Goal: Task Accomplishment & Management: Complete application form

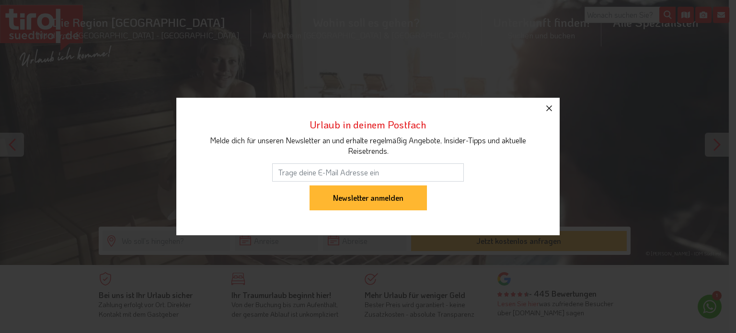
click at [550, 111] on icon "button" at bounding box center [550, 109] width 12 height 12
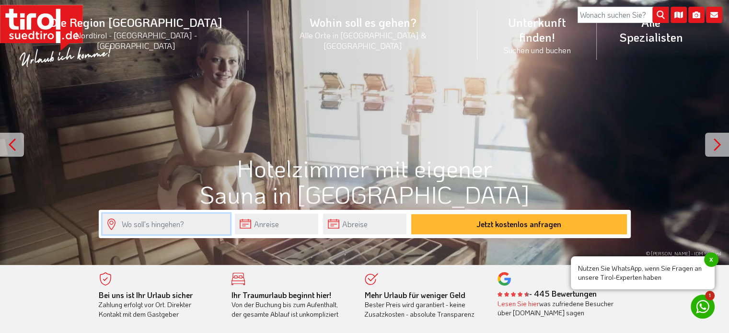
click at [147, 226] on input "text" at bounding box center [167, 224] width 128 height 21
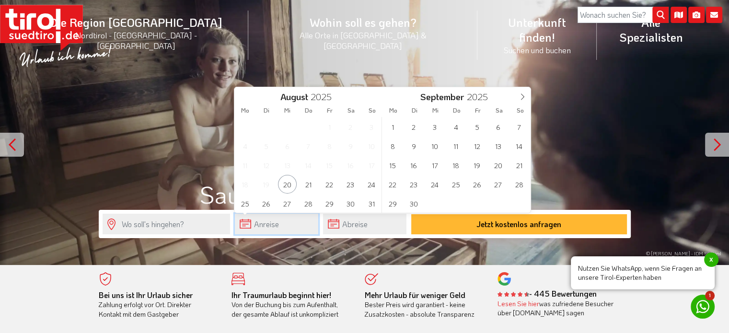
click at [236, 220] on input "text" at bounding box center [276, 224] width 83 height 21
click at [476, 183] on span "26" at bounding box center [477, 184] width 19 height 19
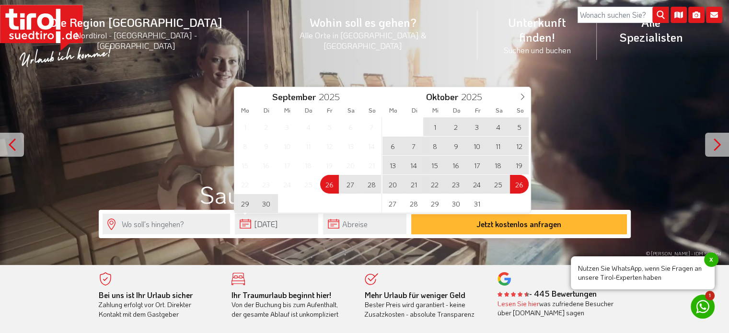
click at [513, 186] on span "26" at bounding box center [519, 184] width 19 height 19
type input "[DATE]"
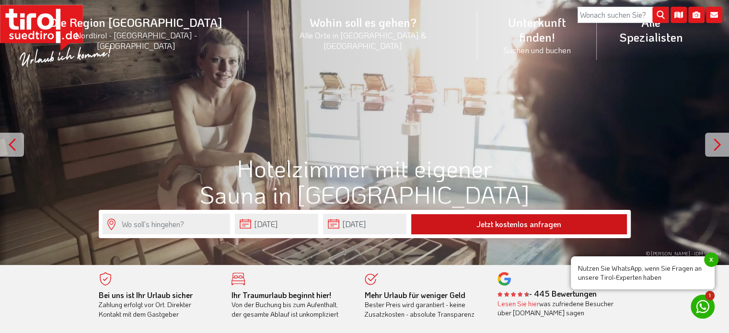
click at [508, 224] on button "Jetzt kostenlos anfragen" at bounding box center [519, 224] width 216 height 20
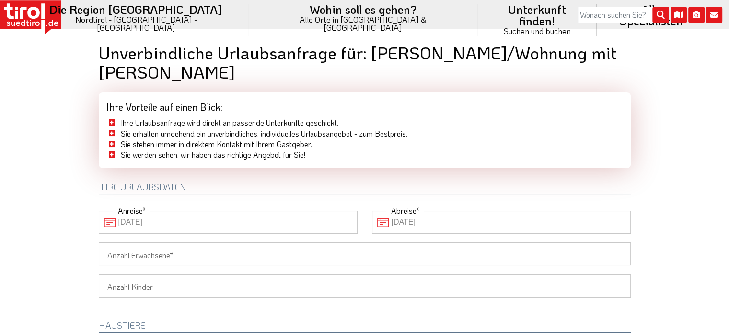
click at [489, 243] on input "Anzahl Erwachsene" at bounding box center [365, 254] width 532 height 23
type input "2"
click at [58, 198] on body "Die Region Tirol Nordtirol - Südtirol - Osttirol Tirol/Nordtirol" at bounding box center [364, 166] width 729 height 333
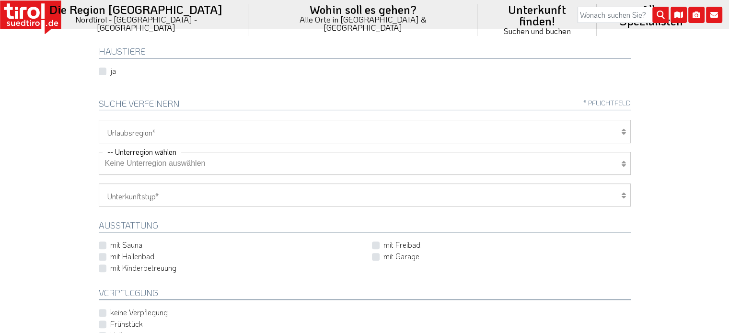
scroll to position [288, 0]
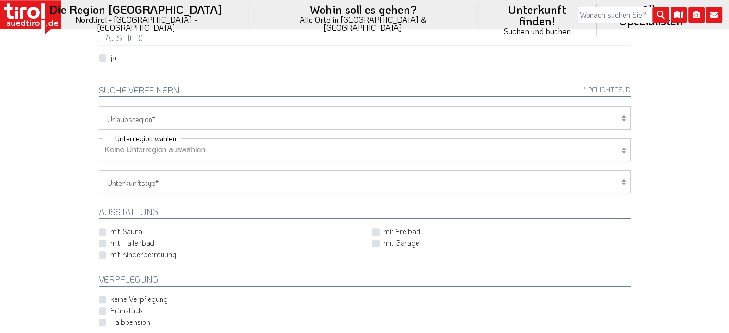
click at [110, 226] on label "mit Sauna" at bounding box center [126, 231] width 32 height 11
click at [102, 229] on input "mit Sauna" at bounding box center [230, 232] width 259 height 6
checkbox input "true"
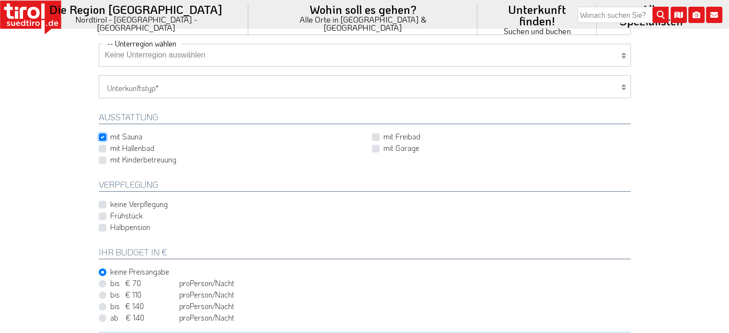
scroll to position [384, 0]
click at [110, 221] on label "Halbpension" at bounding box center [130, 226] width 40 height 11
click at [103, 223] on input "Halbpension" at bounding box center [367, 226] width 532 height 6
checkbox input "true"
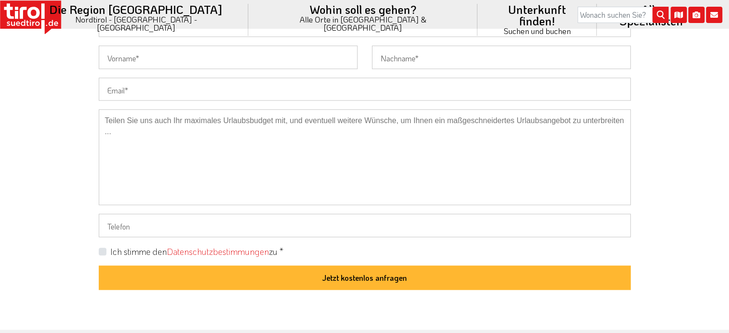
scroll to position [767, 0]
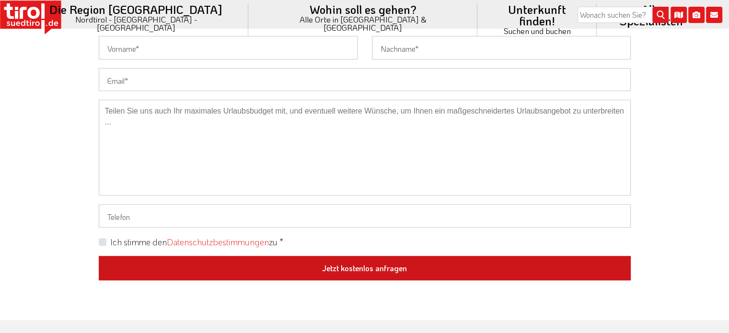
click at [389, 256] on button "Jetzt kostenlos anfragen" at bounding box center [365, 268] width 532 height 25
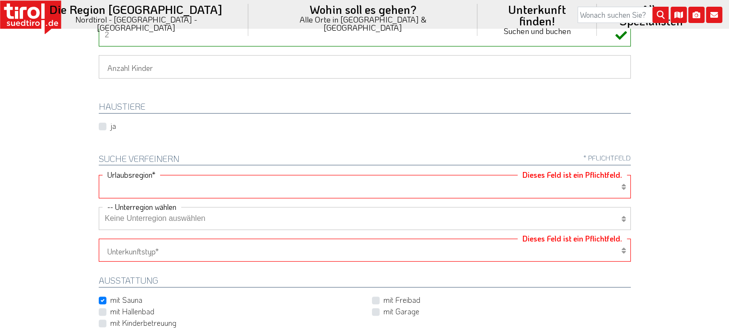
click at [624, 183] on icon at bounding box center [623, 187] width 5 height 8
click at [606, 175] on select "Tirol/Nordtirol Osttirol Südtirol Tirols Nachbarn" at bounding box center [365, 186] width 532 height 23
select select "7094"
click at [99, 175] on select "Tirol/Nordtirol Osttirol Südtirol Tirols Nachbarn" at bounding box center [365, 186] width 532 height 23
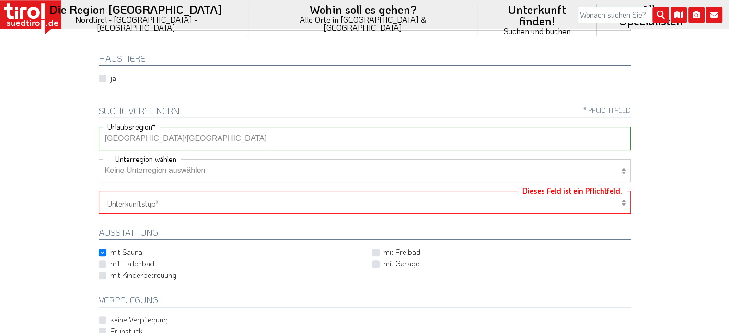
click at [187, 159] on select "Keine Unterregion auswählen Achensee Alpbachtal & Tiroler Seenland Arlberg Feri…" at bounding box center [365, 170] width 532 height 23
select select "7166"
click at [99, 159] on select "Keine Unterregion auswählen Achensee Alpbachtal & Tiroler Seenland Arlberg Feri…" at bounding box center [365, 170] width 532 height 23
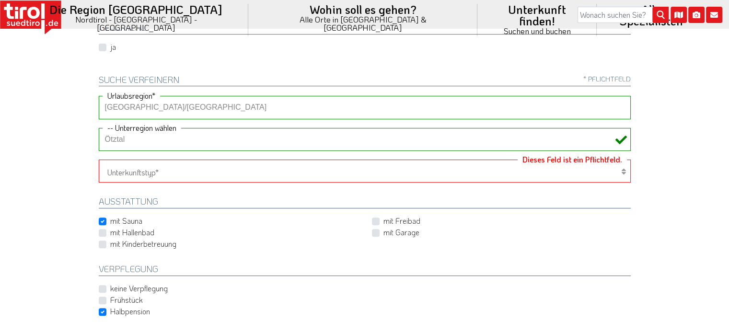
scroll to position [315, 0]
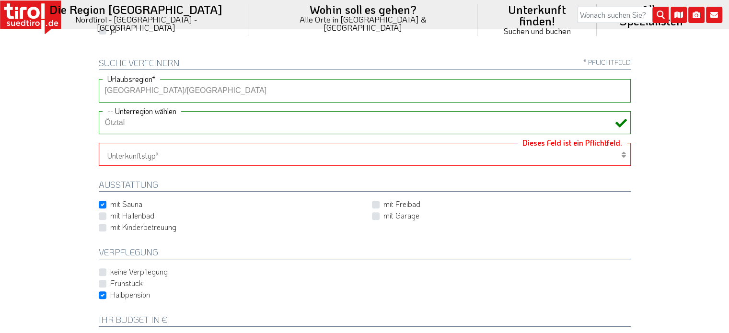
click at [159, 143] on select "Hotel 1-3 Sterne Hotel 4-5 Sterne Ferienwohnung Chalet/Ferienhaus Bauernhöfe" at bounding box center [365, 154] width 532 height 23
click at [99, 143] on select "Hotel 1-3 Sterne Hotel 4-5 Sterne Ferienwohnung Chalet/Ferienhaus Bauernhöfe" at bounding box center [365, 154] width 532 height 23
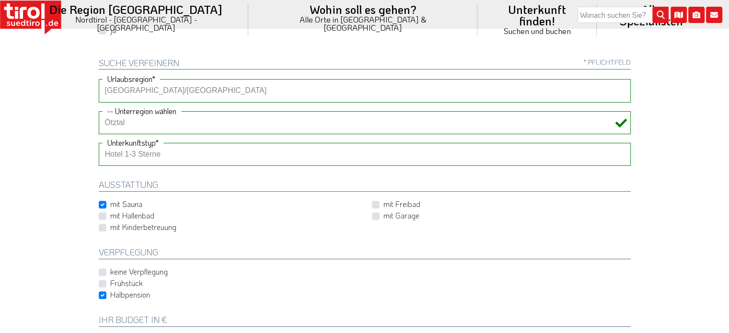
click at [245, 143] on select "Hotel 1-3 Sterne Hotel 4-5 Sterne Ferienwohnung Chalet/Ferienhaus Bauernhöfe" at bounding box center [365, 154] width 532 height 23
click at [99, 143] on select "Hotel 1-3 Sterne Hotel 4-5 Sterne Ferienwohnung Chalet/Ferienhaus Bauernhöfe" at bounding box center [365, 154] width 532 height 23
click at [187, 143] on select "Hotel 1-3 Sterne Hotel 4-5 Sterne Ferienwohnung Chalet/Ferienhaus Bauernhöfe" at bounding box center [365, 154] width 532 height 23
select select "1_1-3"
click at [99, 143] on select "Hotel 1-3 Sterne Hotel 4-5 Sterne Ferienwohnung Chalet/Ferienhaus Bauernhöfe" at bounding box center [365, 154] width 532 height 23
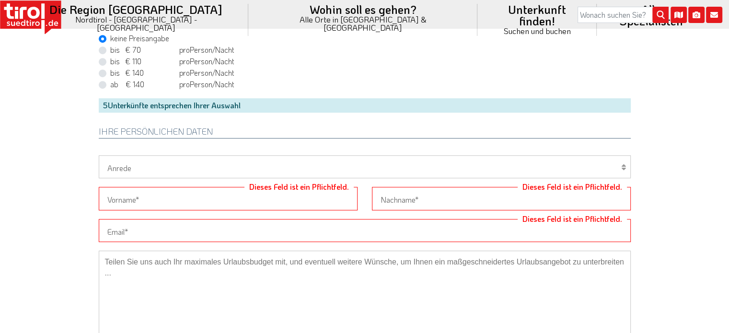
scroll to position [651, 0]
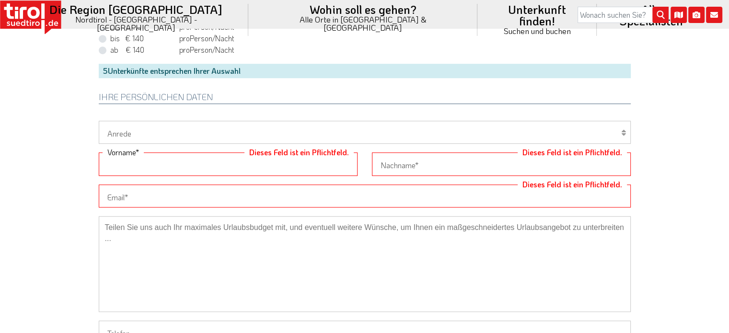
click at [238, 152] on input "Dieses Feld ist ein Pflichtfeld." at bounding box center [228, 163] width 259 height 23
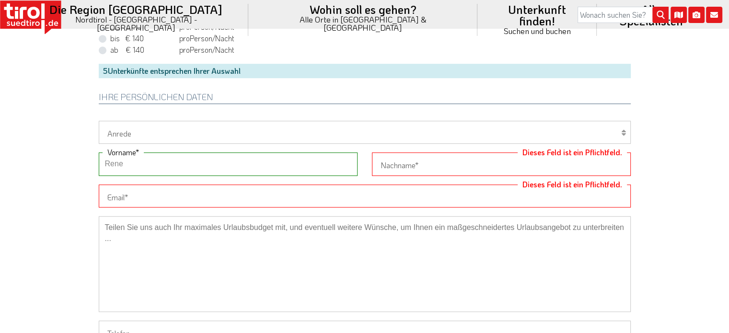
type input "Rene"
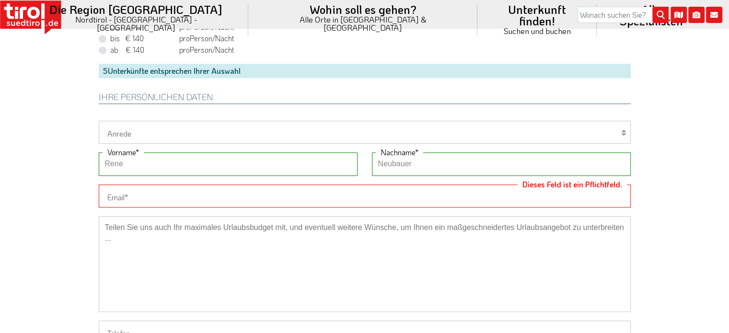
type input "Neubauer"
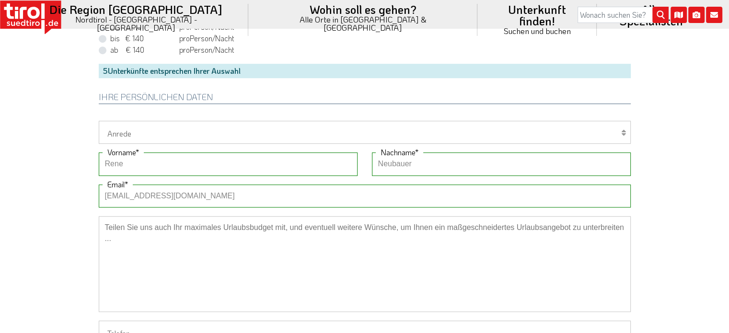
type input "rene.neubauer@web.de"
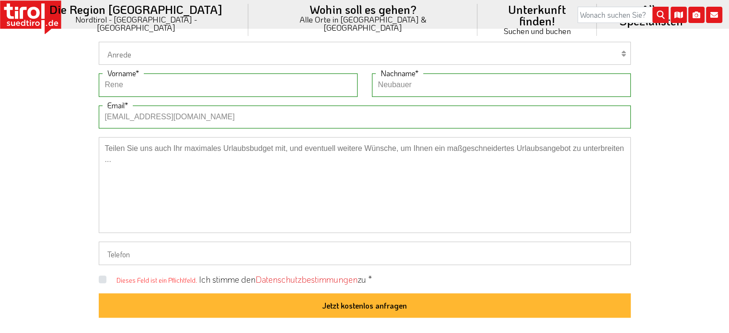
scroll to position [746, 0]
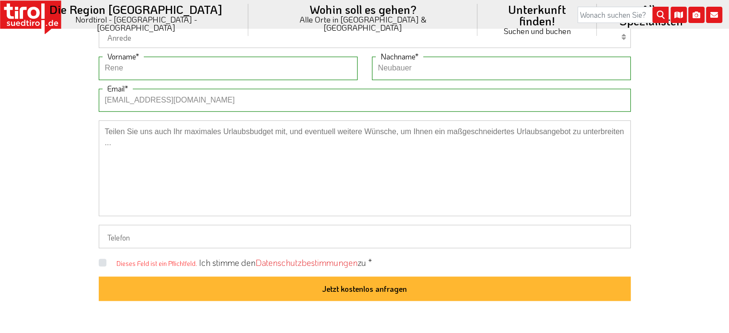
click at [105, 257] on div "Dieses Feld ist ein Pflichtfeld. Ich stimme den Datenschutzbestimmungen zu *" at bounding box center [365, 263] width 532 height 12
click at [199, 257] on label "Ich stimme den Datenschutzbestimmungen zu *" at bounding box center [285, 263] width 173 height 12
click at [102, 259] on input "Dieses Feld ist ein Pflichtfeld." at bounding box center [367, 262] width 532 height 6
checkbox input "true"
click at [188, 225] on input "Telefon" at bounding box center [365, 236] width 532 height 23
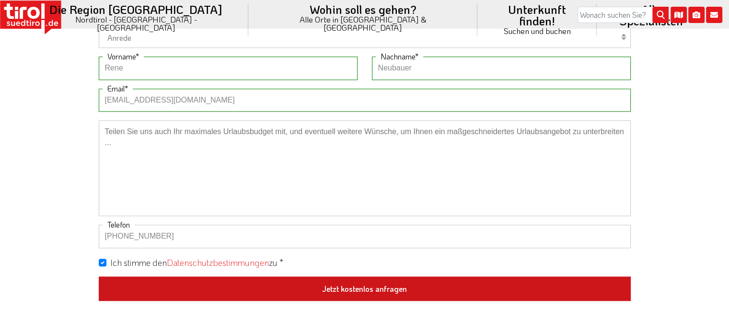
type input "+4917634424876"
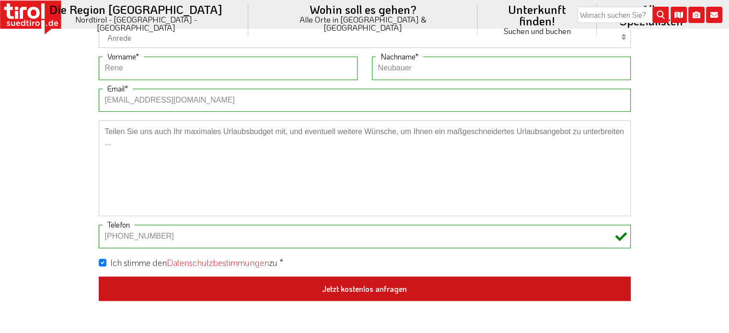
click at [329, 277] on button "Jetzt kostenlos anfragen" at bounding box center [365, 289] width 532 height 25
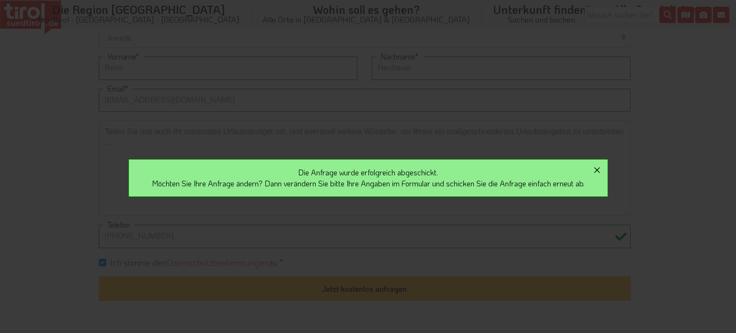
click at [602, 172] on icon "button" at bounding box center [598, 170] width 12 height 12
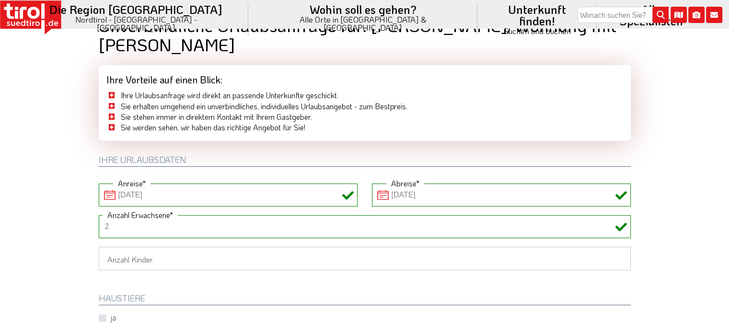
scroll to position [0, 0]
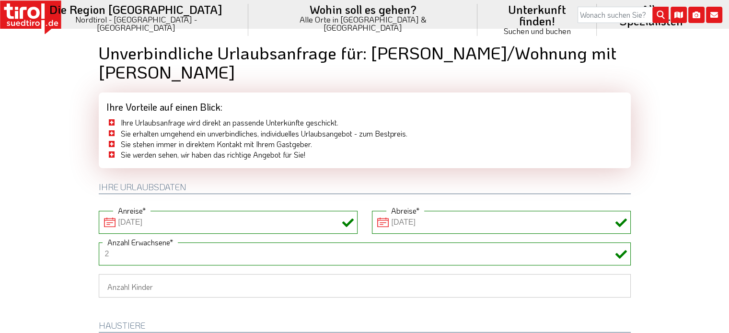
click at [314, 211] on input "[DATE]" at bounding box center [228, 222] width 259 height 23
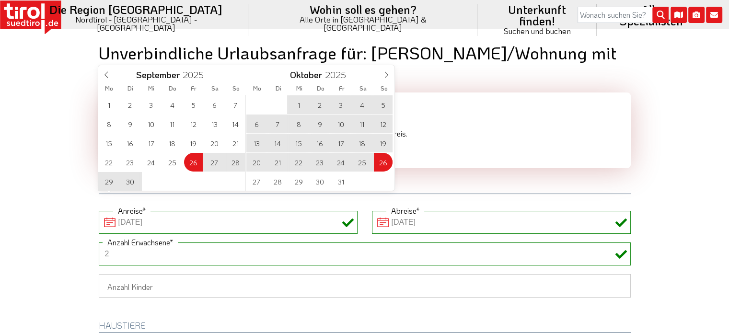
click at [192, 161] on div "1 2 3 4 5 6 7 8 9 10 11 12 13 14 15 16 17 18 19 20 21 22 23 24 25 26 27 28 29 3…" at bounding box center [172, 143] width 148 height 96
click at [196, 164] on div "1 2 3 4 5 6 7 8 9 10 11 12 13 14 15 16 17 18 19 20 21 22 23 24 25 26 27 28 29 3…" at bounding box center [172, 143] width 148 height 96
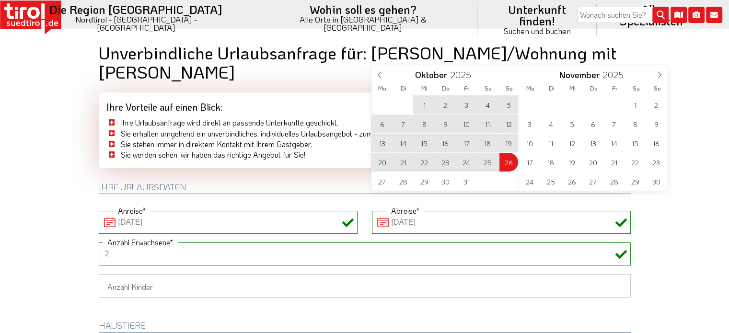
click at [499, 211] on input "[DATE]" at bounding box center [501, 222] width 259 height 23
click at [380, 74] on icon at bounding box center [379, 74] width 7 height 7
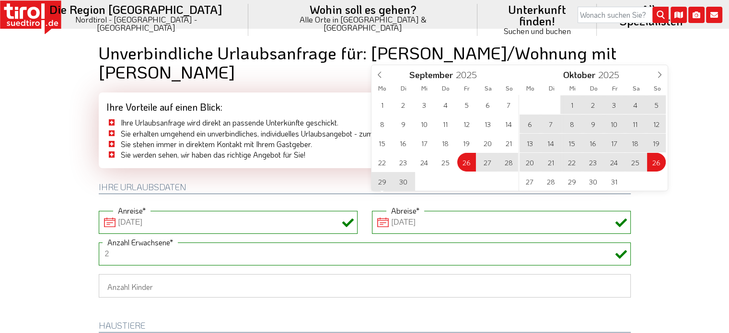
click at [512, 162] on span "28" at bounding box center [509, 162] width 19 height 19
type input "[DATE]"
type input "28-09-2025"
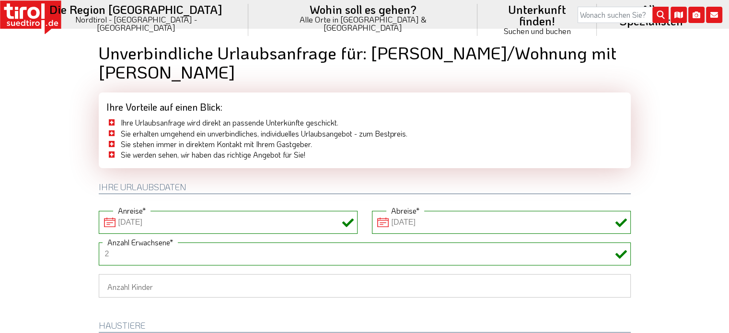
click at [708, 157] on body "Die Region Tirol Nordtirol - Südtirol - Osttirol Tirol/Nordtirol" at bounding box center [364, 166] width 729 height 333
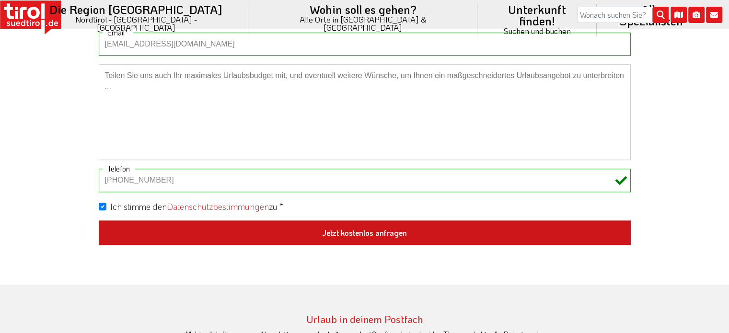
scroll to position [815, 0]
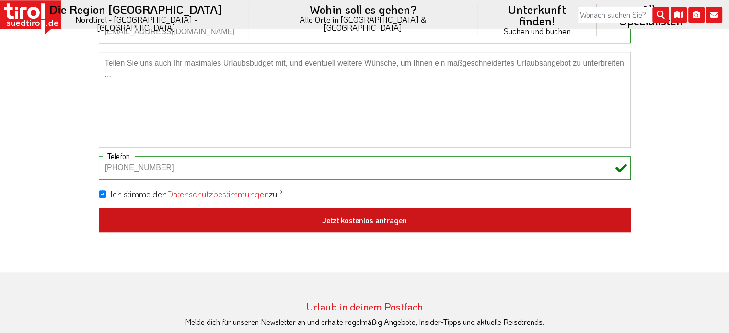
click at [353, 208] on button "Jetzt kostenlos anfragen" at bounding box center [365, 220] width 532 height 25
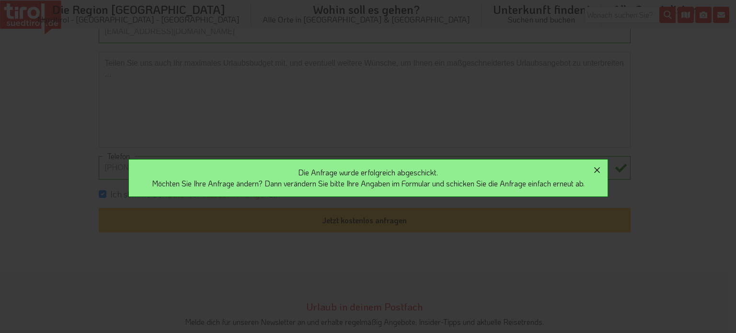
click at [603, 169] on icon "button" at bounding box center [598, 170] width 12 height 12
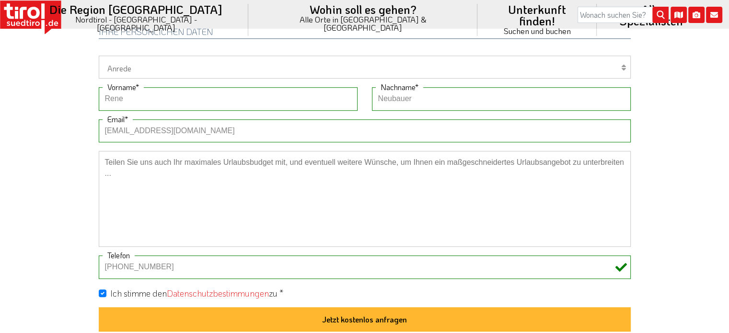
scroll to position [527, 0]
